Goal: Transaction & Acquisition: Purchase product/service

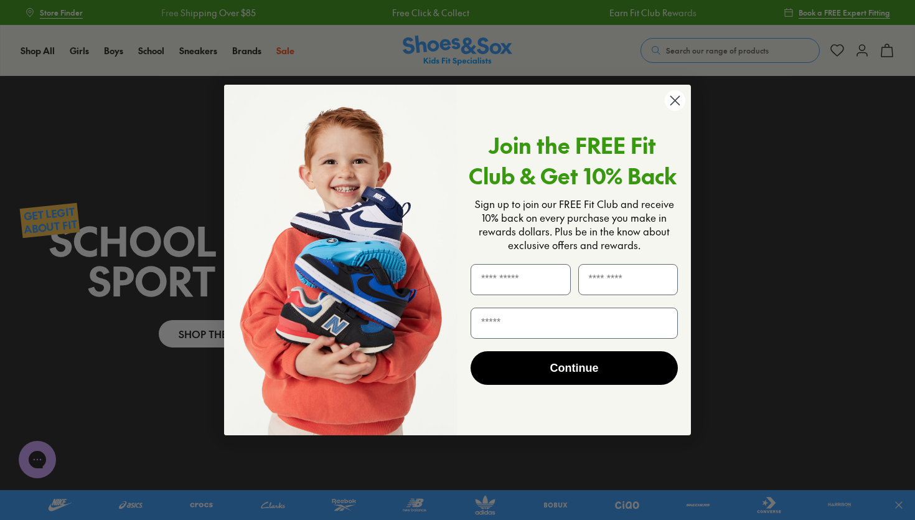
click at [678, 98] on icon "Close dialog" at bounding box center [675, 100] width 9 height 9
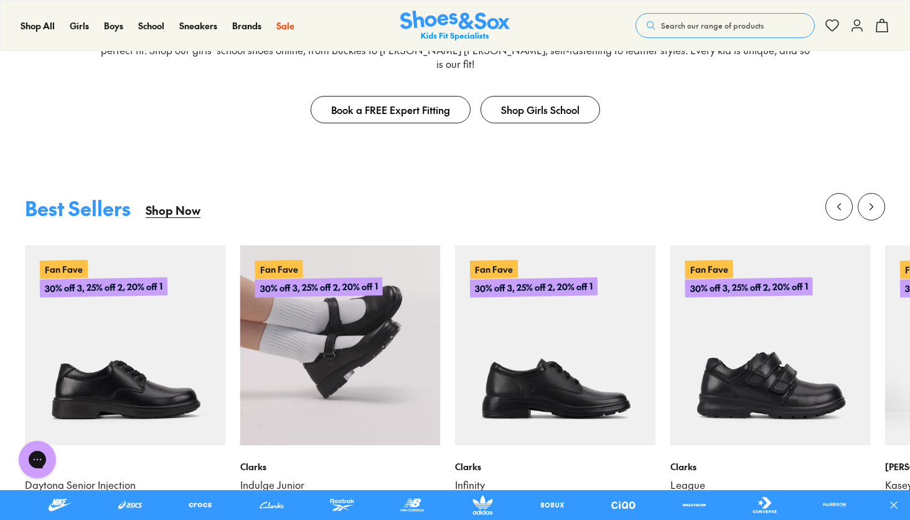
scroll to position [463, 0]
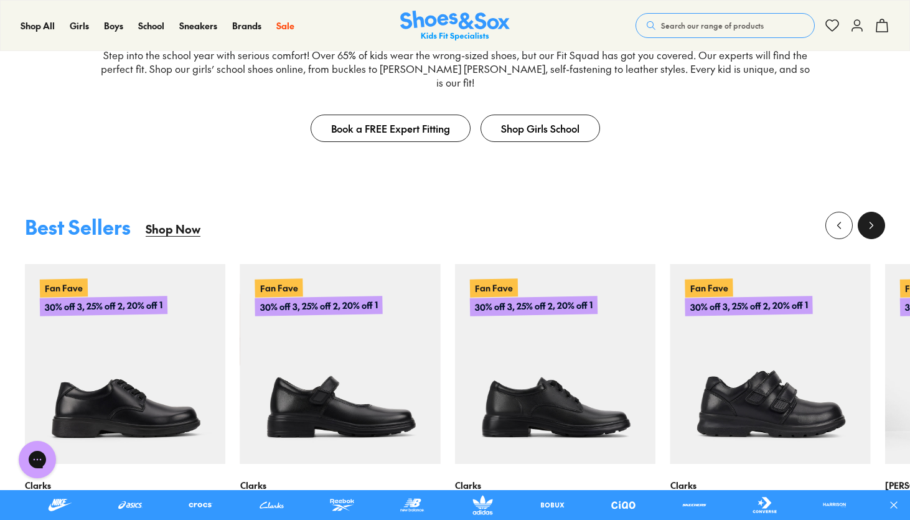
click at [870, 219] on icon at bounding box center [871, 225] width 12 height 12
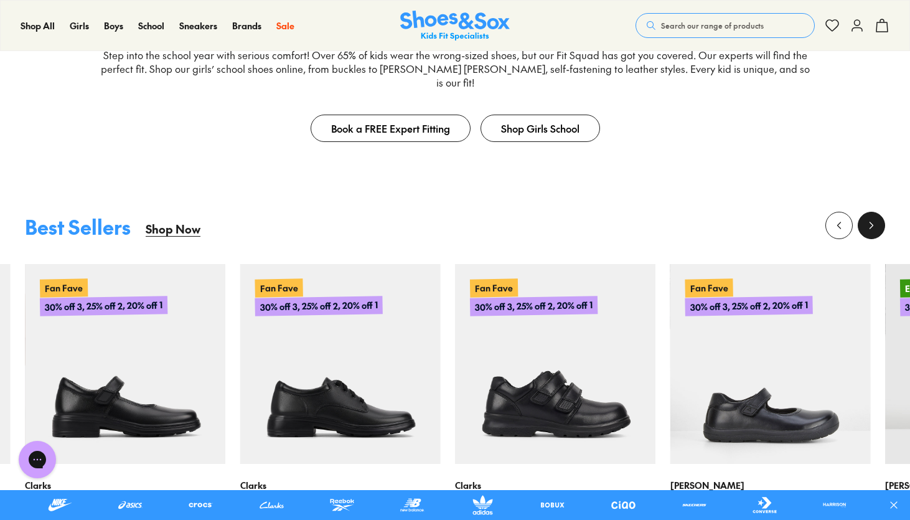
click at [870, 219] on icon at bounding box center [871, 225] width 12 height 12
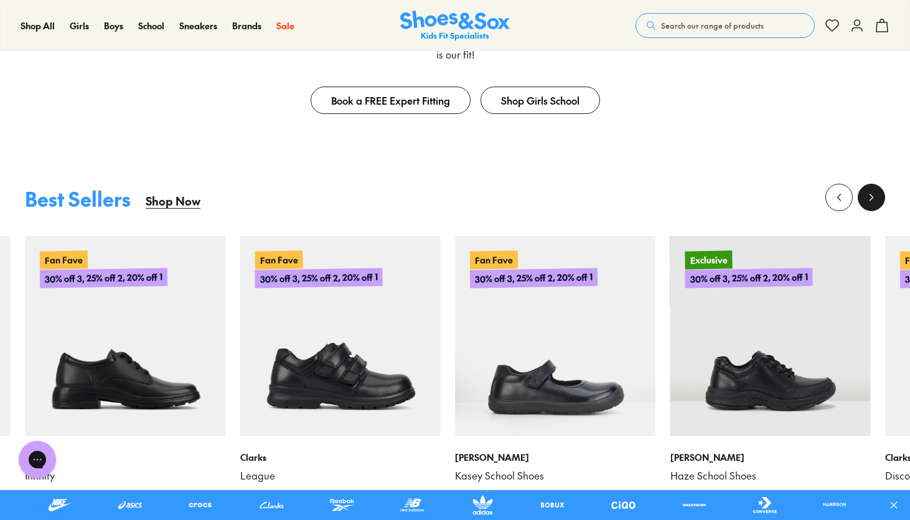
scroll to position [535, 0]
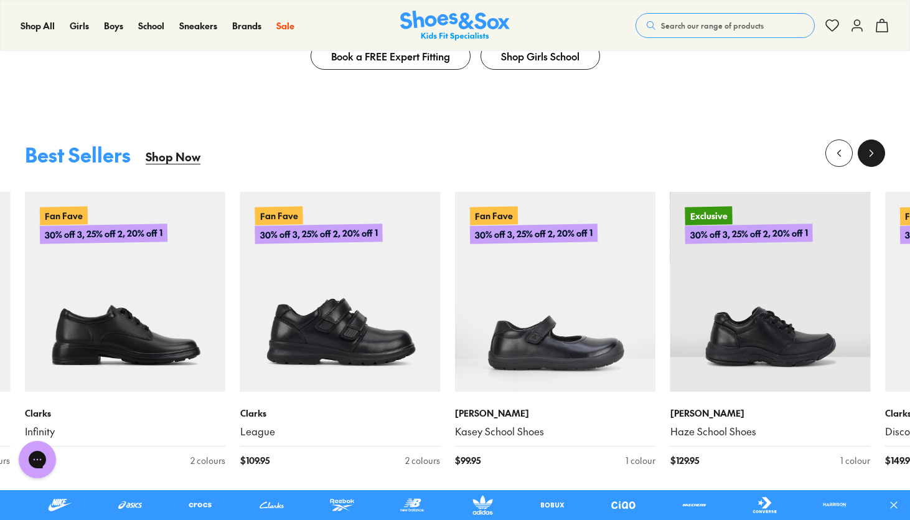
click at [866, 146] on button at bounding box center [871, 152] width 27 height 27
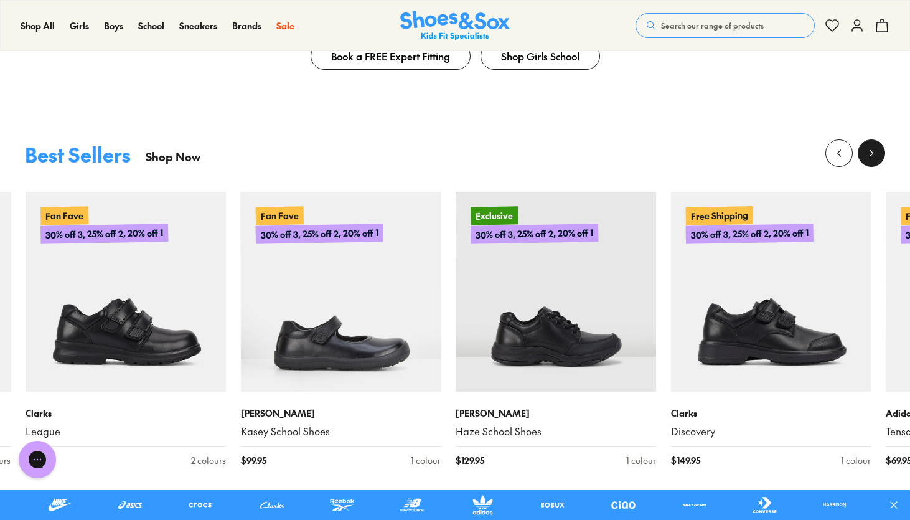
click at [866, 146] on button at bounding box center [871, 152] width 27 height 27
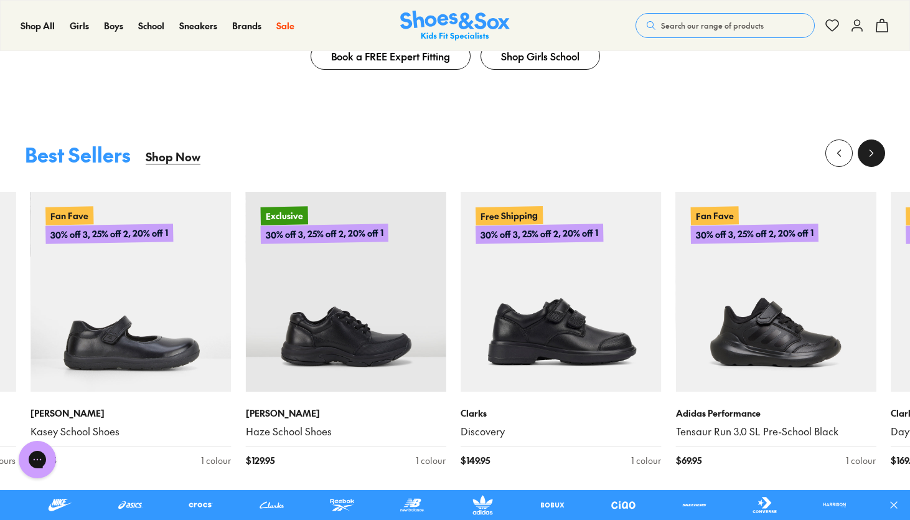
click at [866, 146] on button at bounding box center [871, 152] width 27 height 27
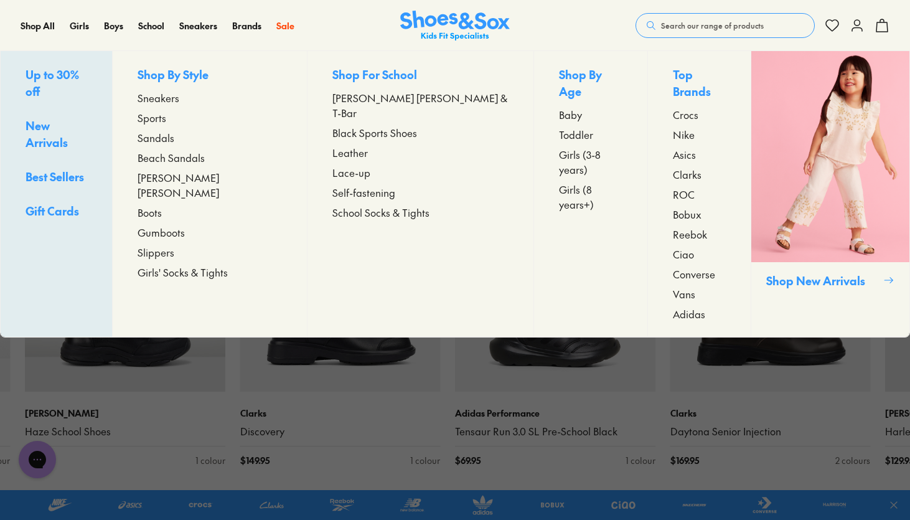
click at [178, 75] on p "Shop By Style" at bounding box center [210, 75] width 144 height 19
click at [345, 125] on span "Black Sports Shoes" at bounding box center [374, 132] width 85 height 15
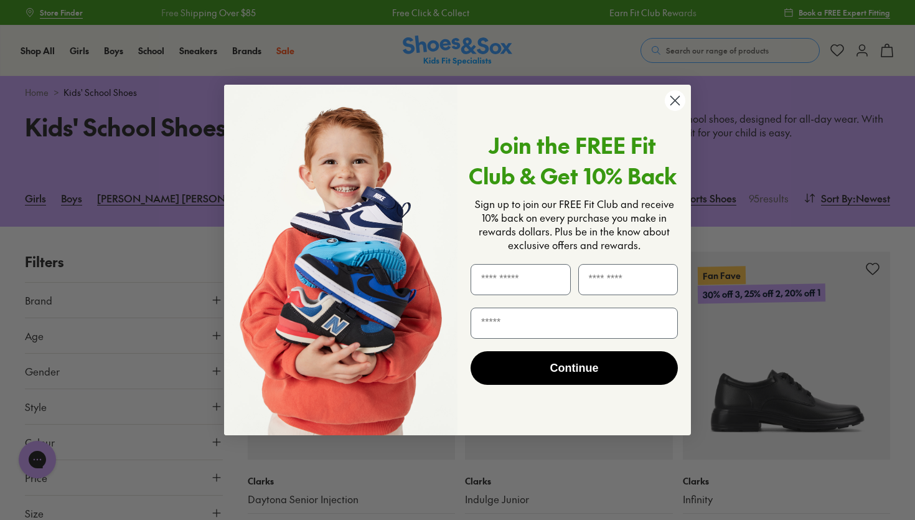
click at [674, 100] on icon "Close dialog" at bounding box center [675, 100] width 9 height 9
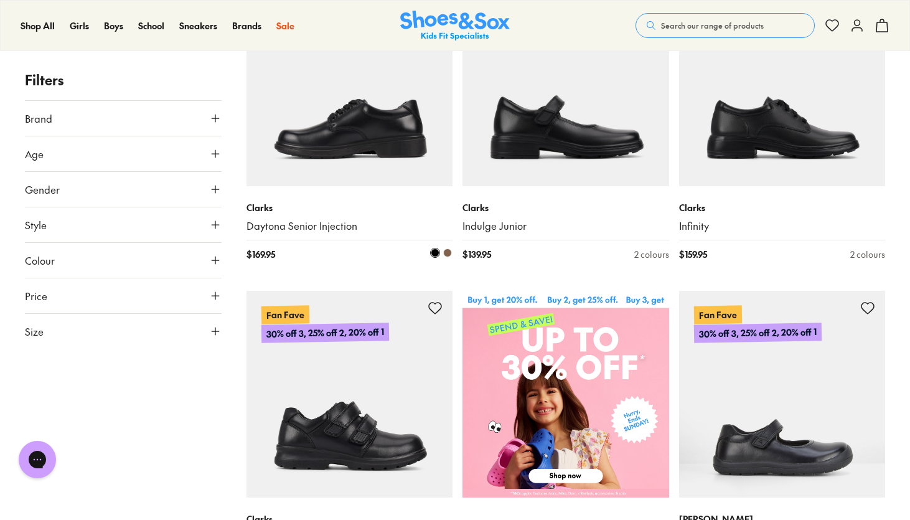
scroll to position [296, 0]
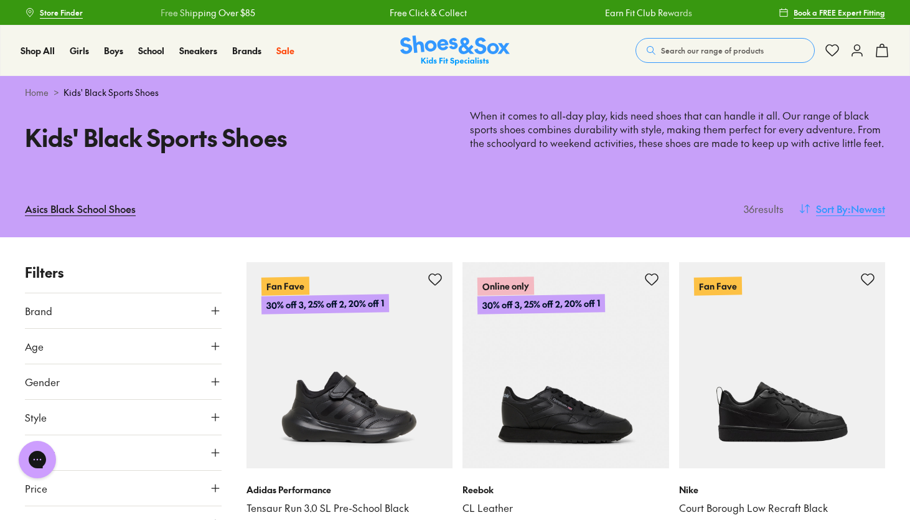
click at [842, 204] on span "Sort By" at bounding box center [832, 208] width 32 height 15
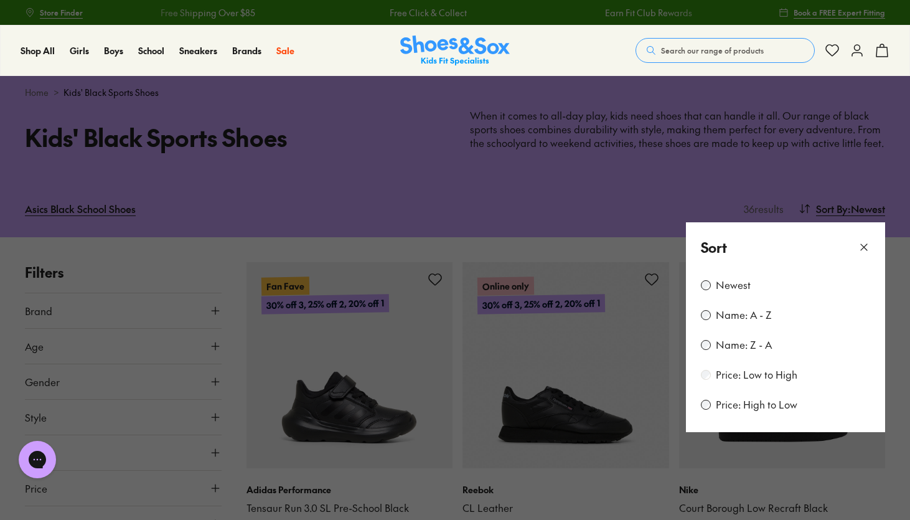
scroll to position [117, 0]
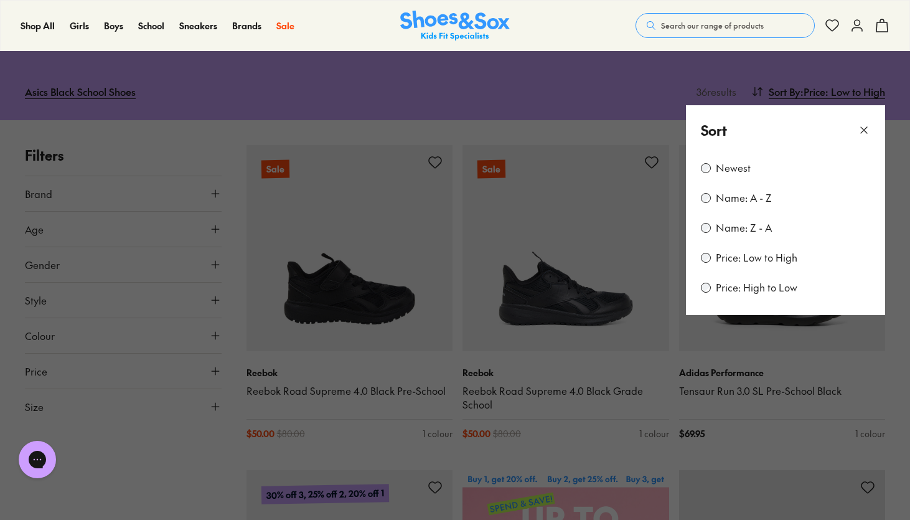
click at [139, 484] on button at bounding box center [455, 260] width 910 height 520
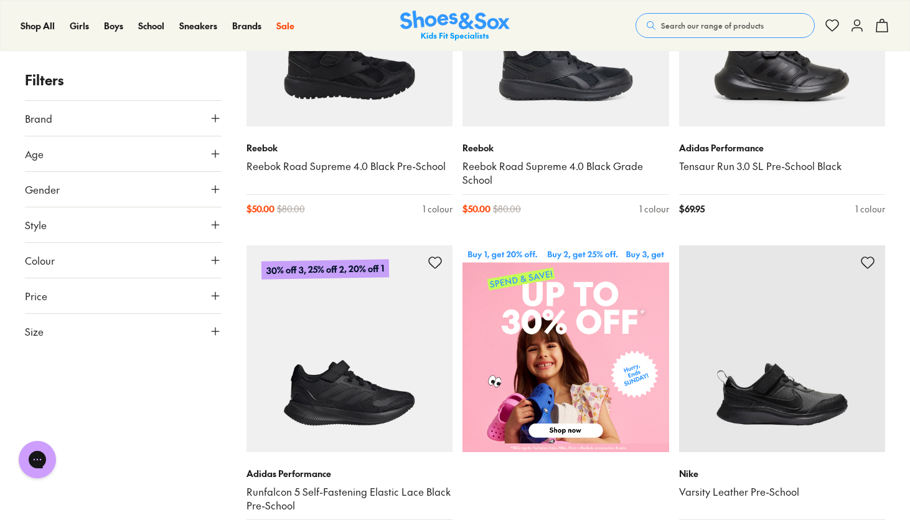
scroll to position [449, 0]
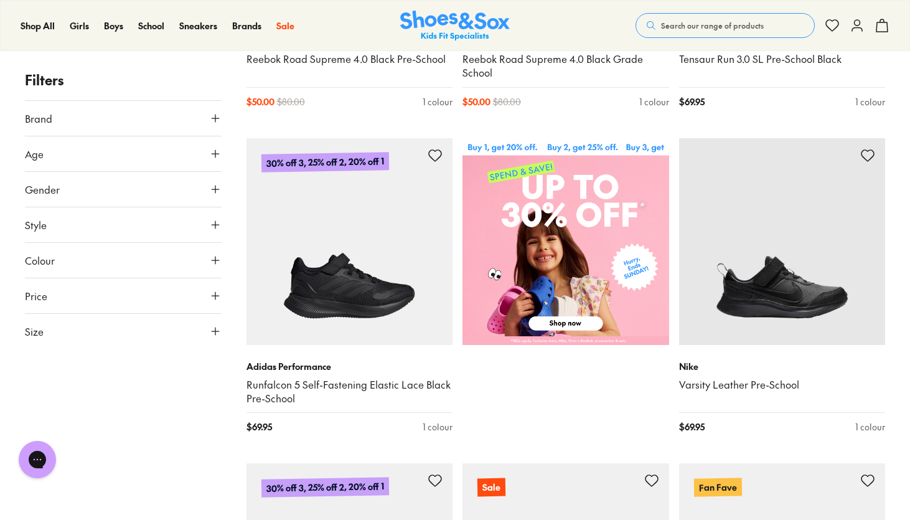
click at [215, 155] on icon at bounding box center [215, 154] width 12 height 12
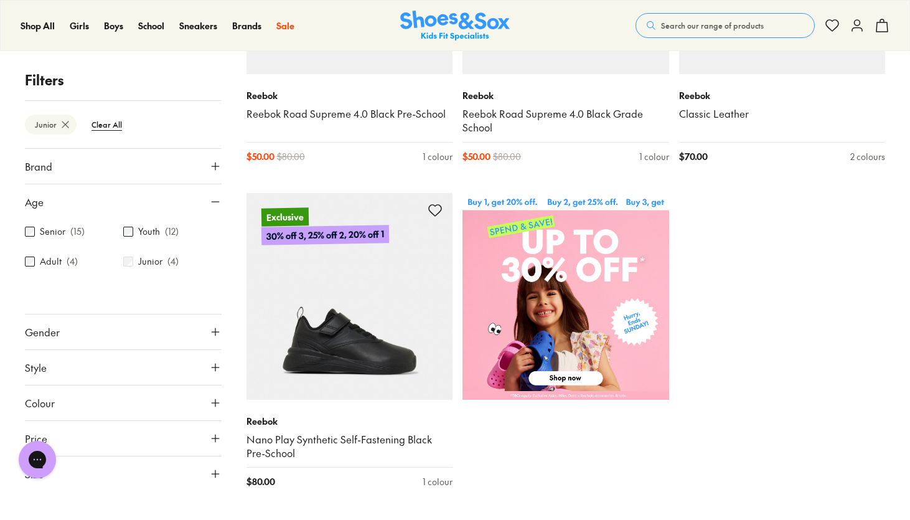
scroll to position [409, 0]
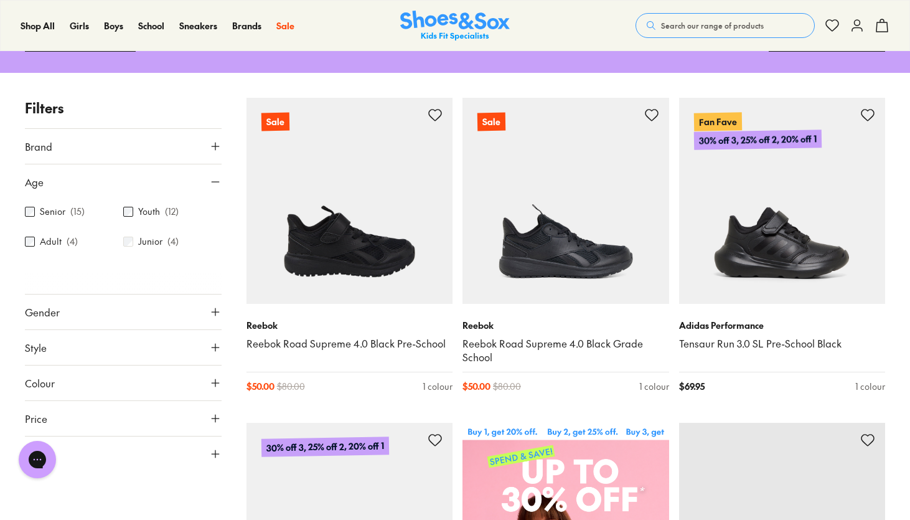
scroll to position [200, 0]
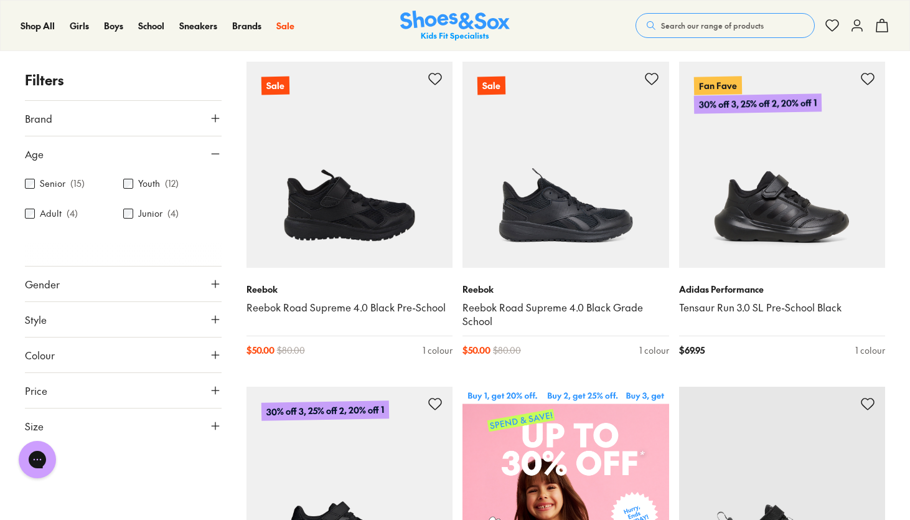
click at [218, 288] on icon at bounding box center [215, 284] width 12 height 12
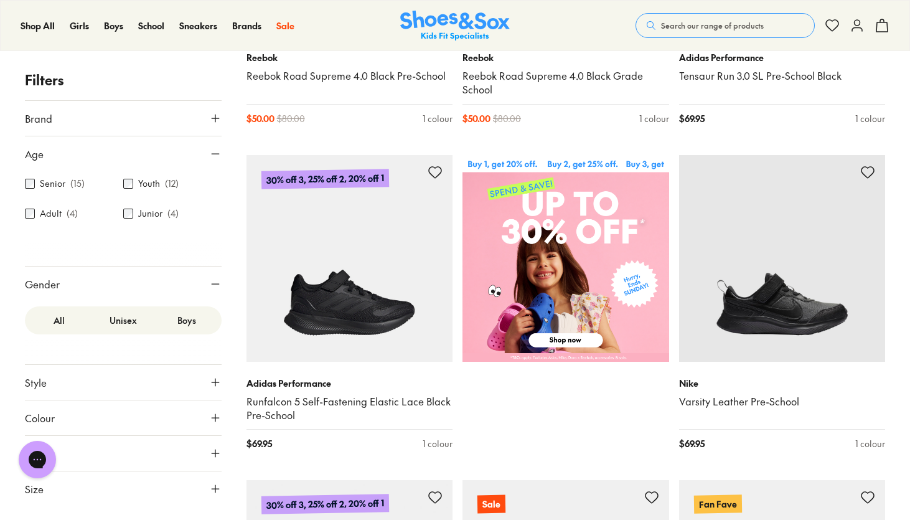
click at [124, 325] on label "Unisex" at bounding box center [124, 320] width 64 height 23
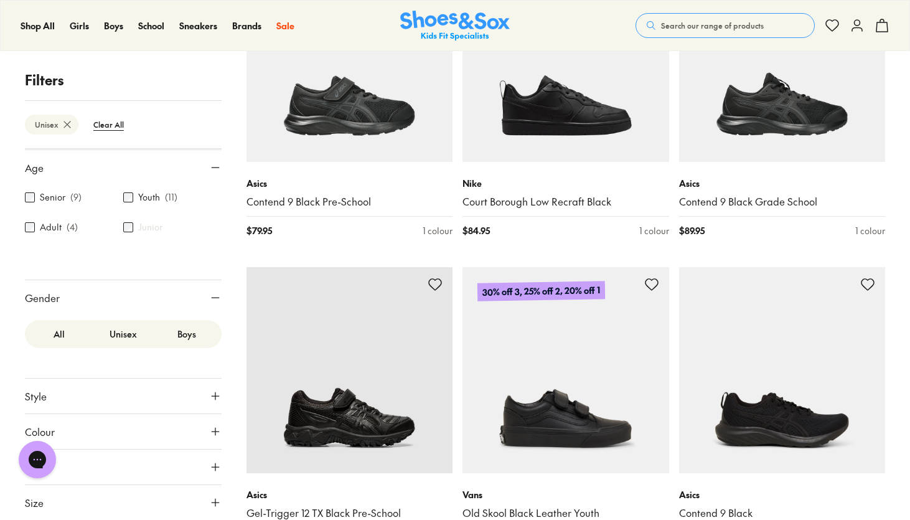
scroll to position [968, 0]
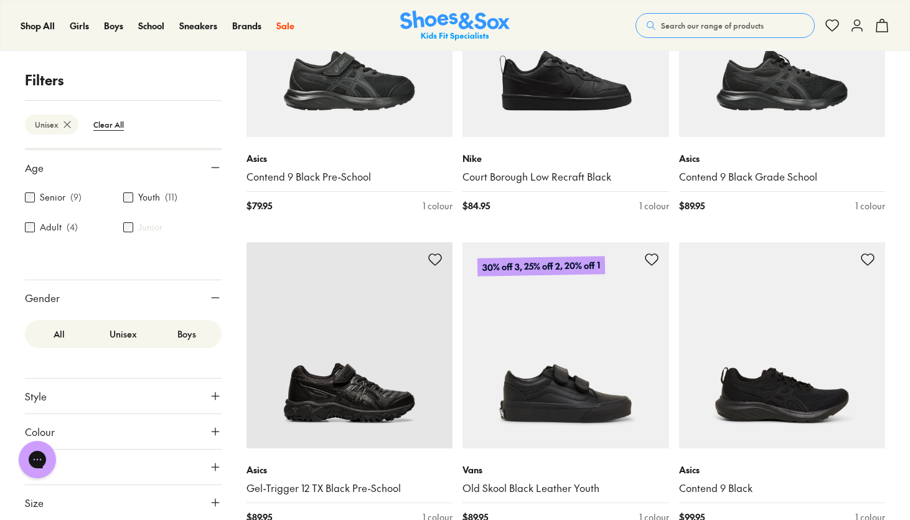
click at [88, 434] on button "Colour" at bounding box center [123, 431] width 197 height 35
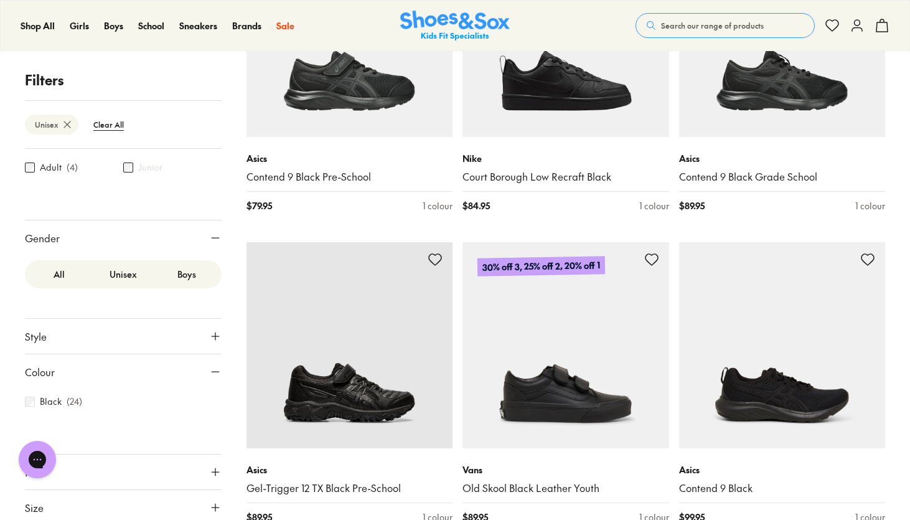
scroll to position [117, 0]
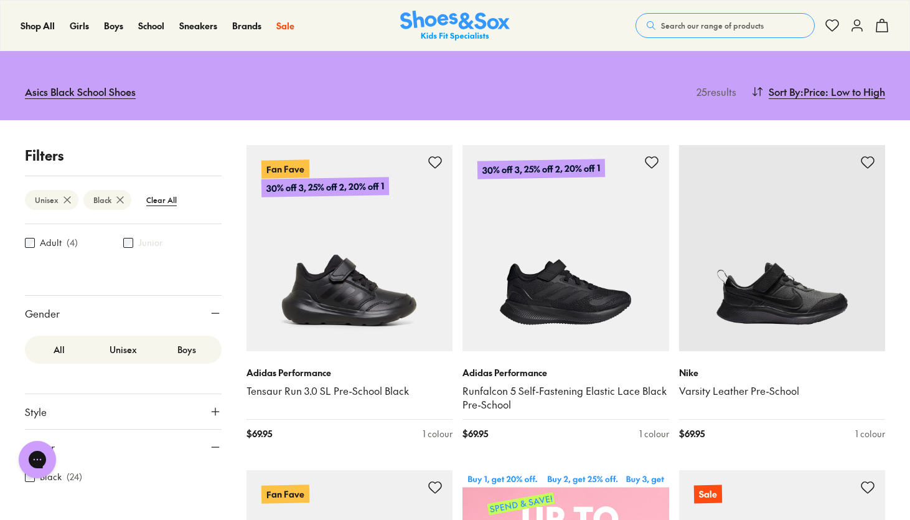
click at [52, 416] on button "Style" at bounding box center [123, 411] width 197 height 35
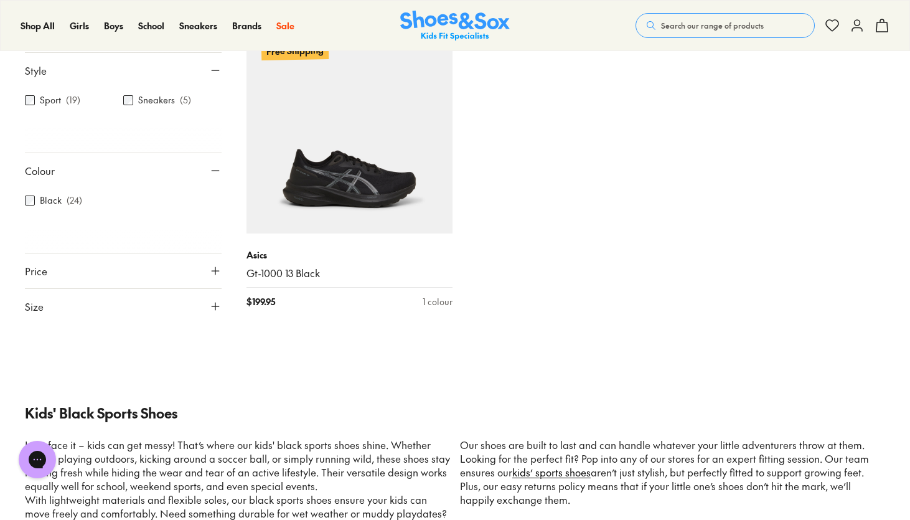
scroll to position [2699, 0]
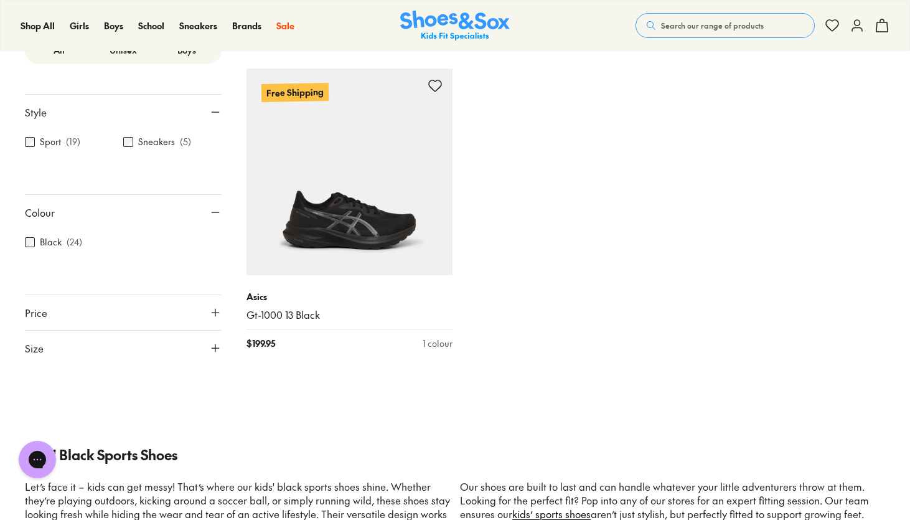
click at [209, 345] on icon at bounding box center [215, 347] width 12 height 12
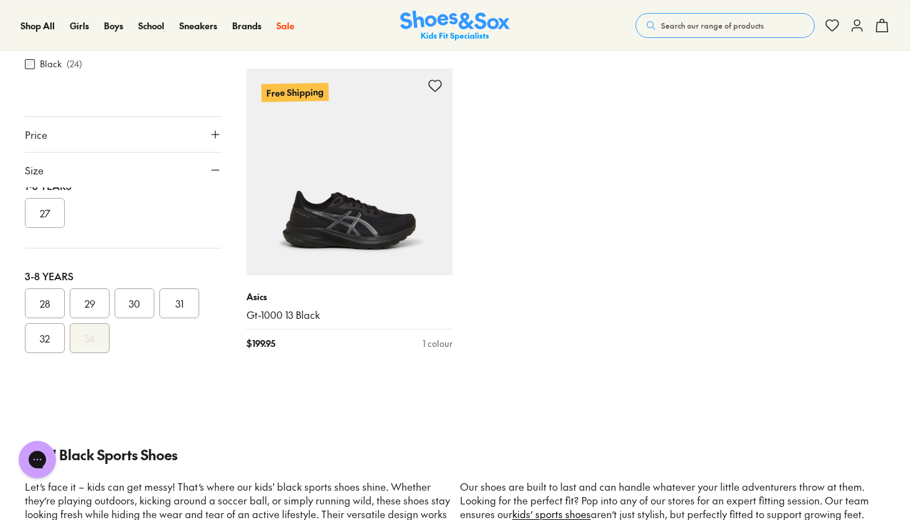
scroll to position [77, 0]
click at [90, 285] on button "29" at bounding box center [90, 288] width 40 height 30
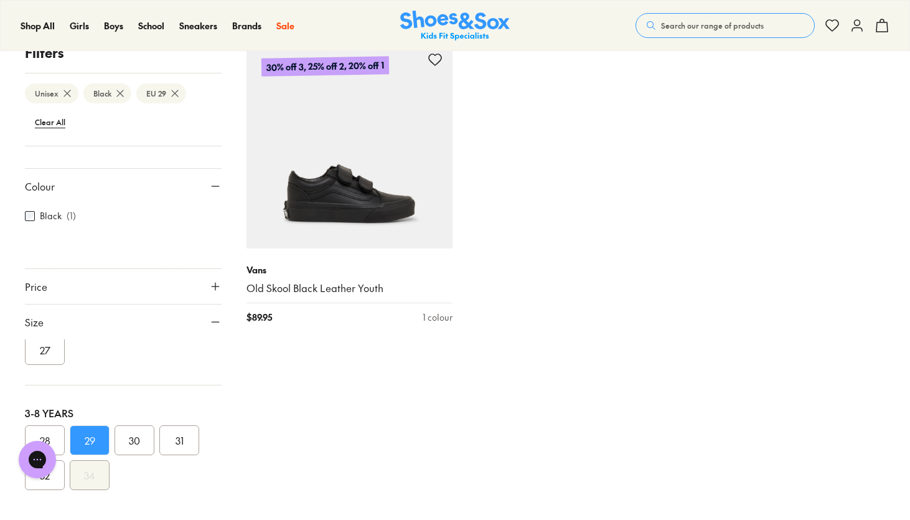
scroll to position [161, 0]
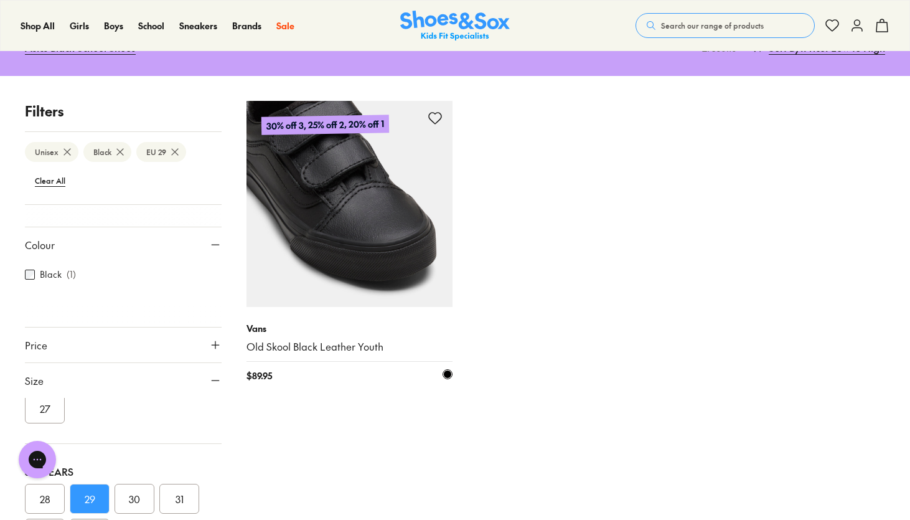
click at [349, 253] on img at bounding box center [349, 204] width 207 height 207
